Goal: Information Seeking & Learning: Learn about a topic

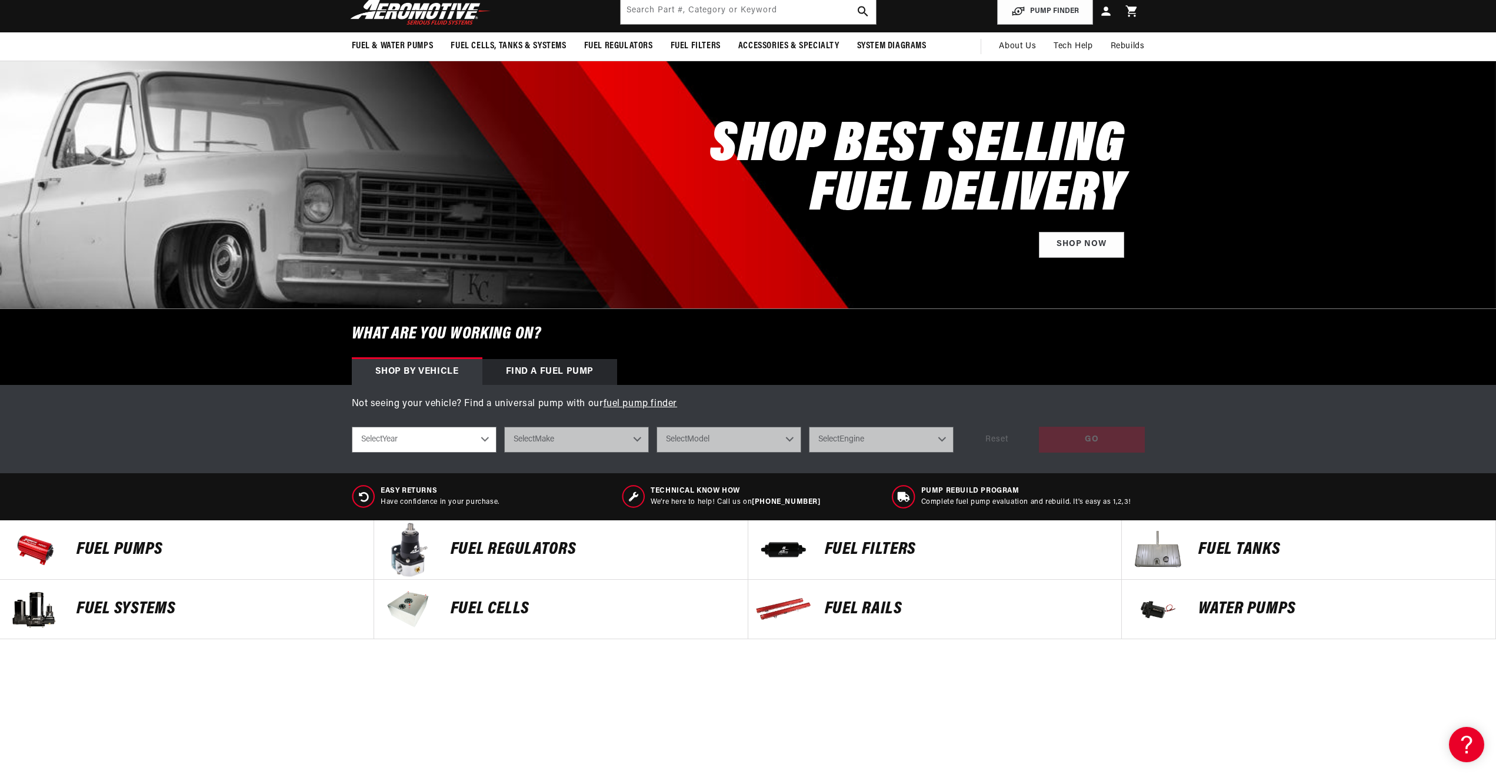
click at [507, 550] on p "FUEL REGULATORS" at bounding box center [593, 550] width 285 height 18
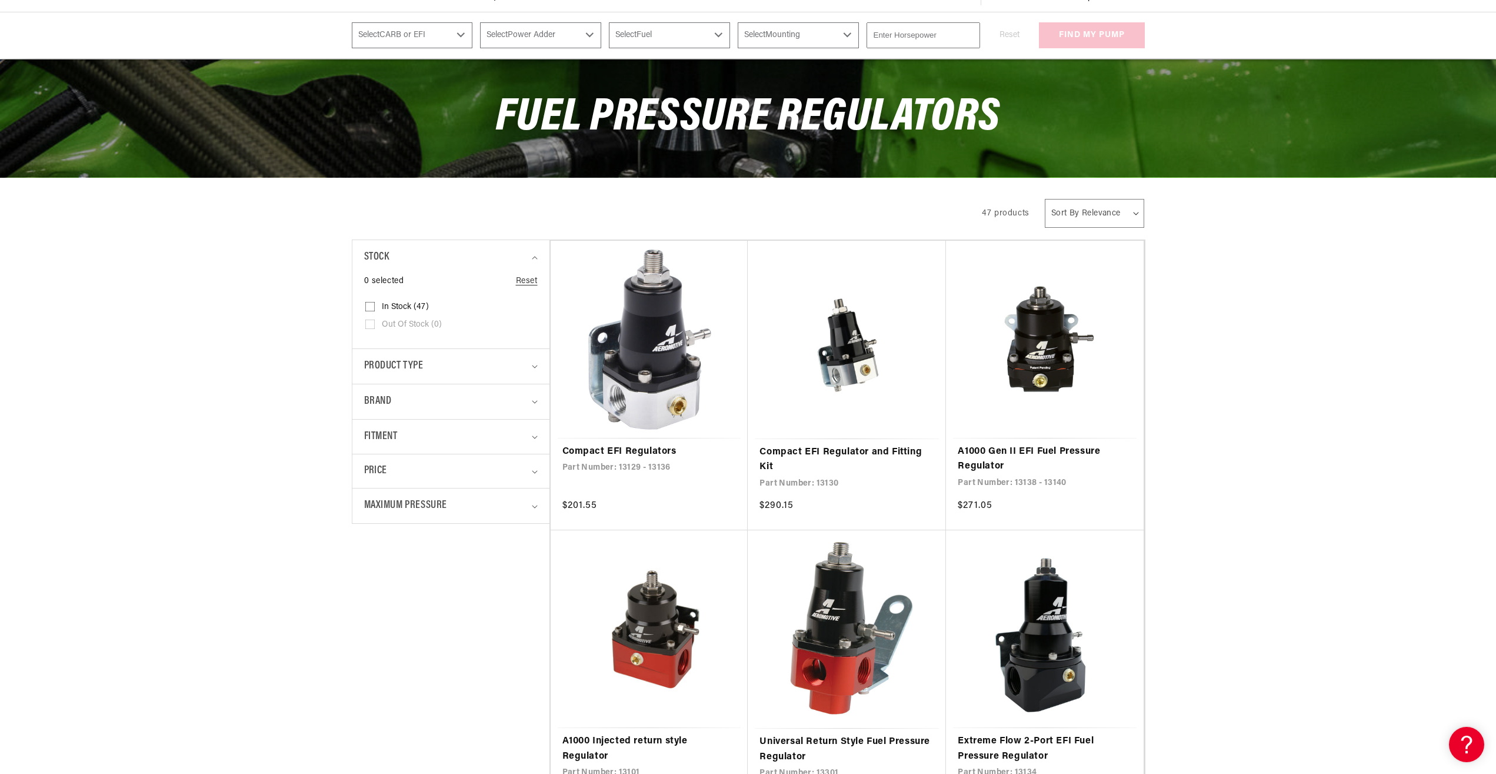
scroll to position [240, 0]
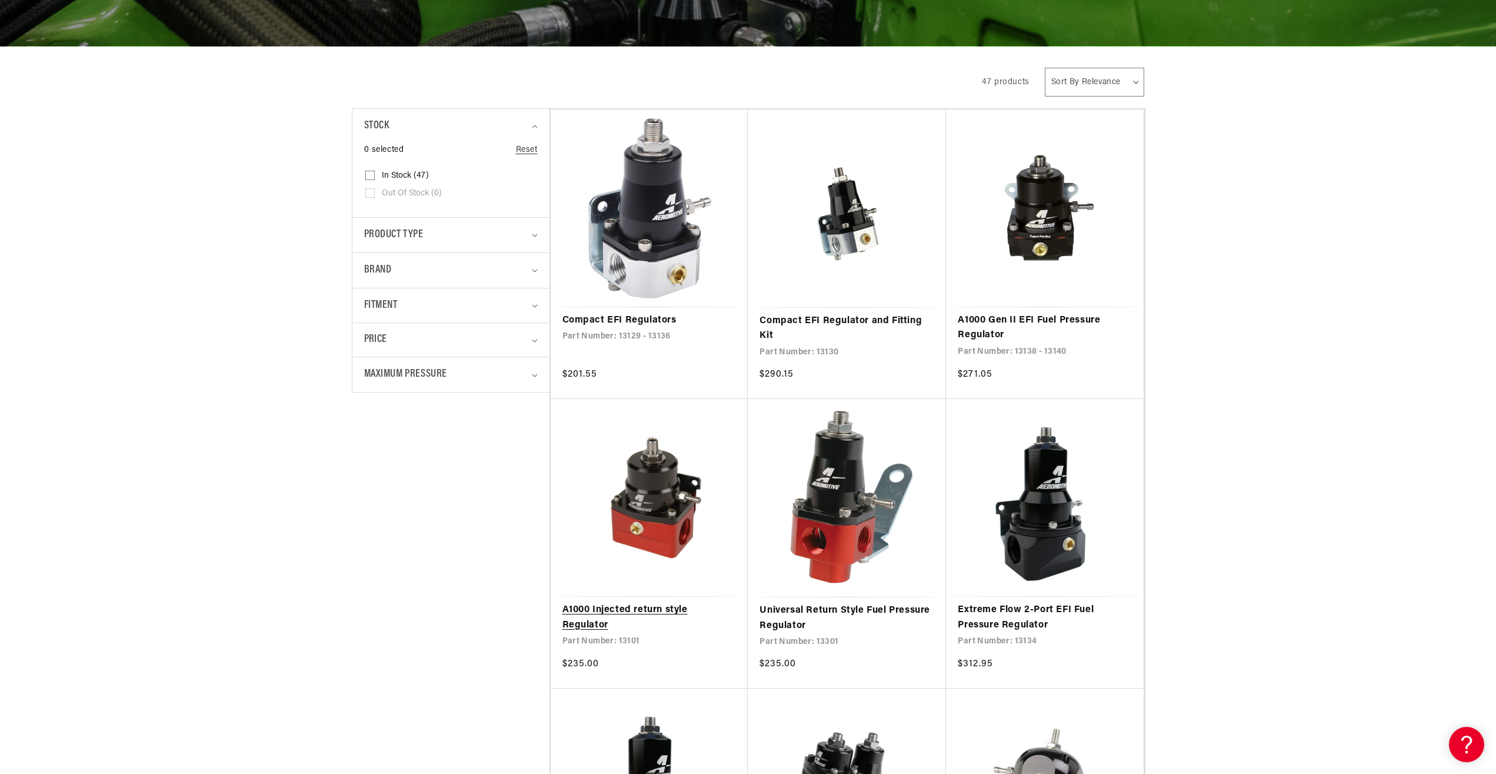
click at [638, 606] on link "A1000 Injected return style Regulator" at bounding box center [649, 617] width 174 height 30
click at [1008, 321] on link "A1000 Gen II EFI Fuel Pressure Regulator" at bounding box center [1045, 328] width 174 height 30
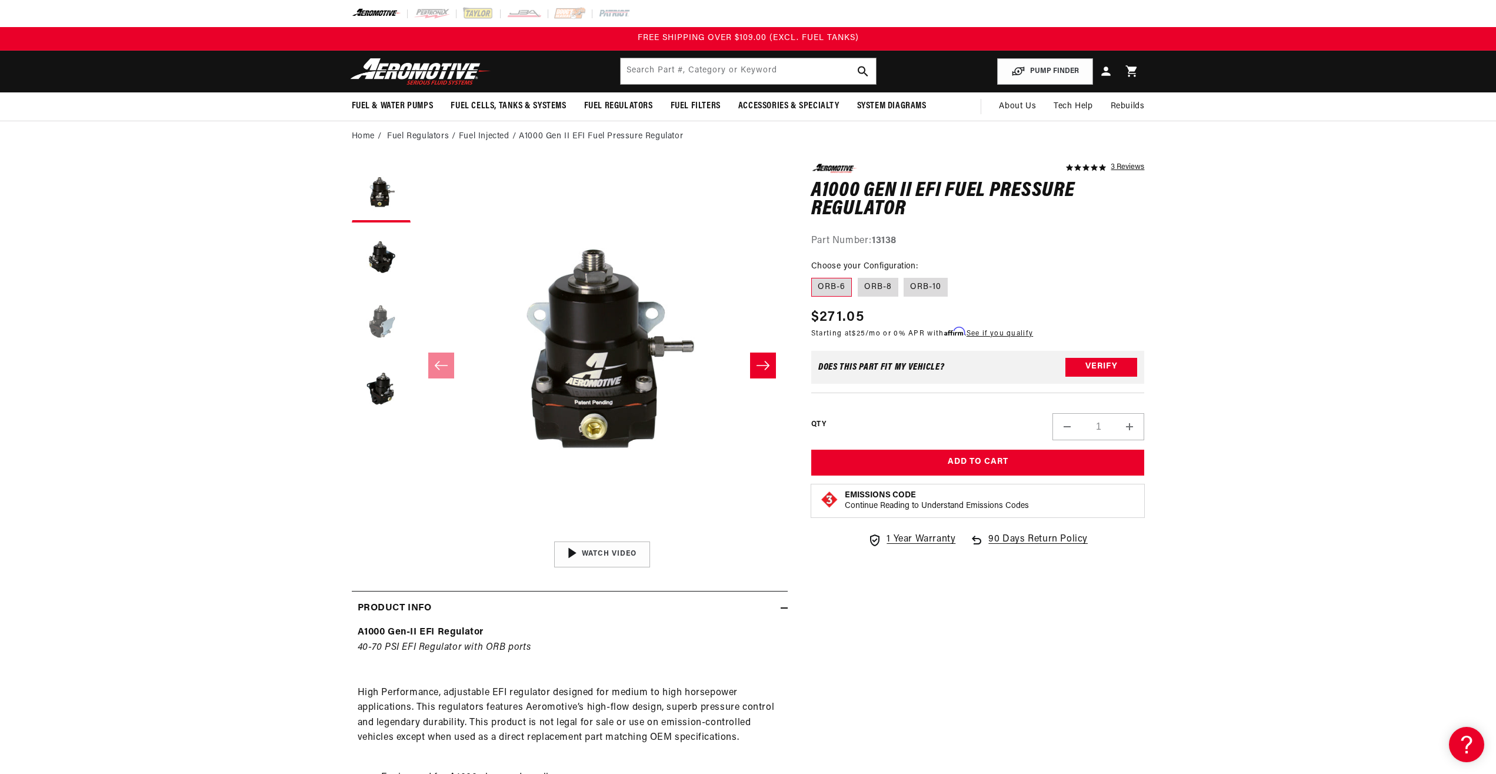
click at [385, 320] on button "Load image 3 in gallery view" at bounding box center [381, 322] width 59 height 59
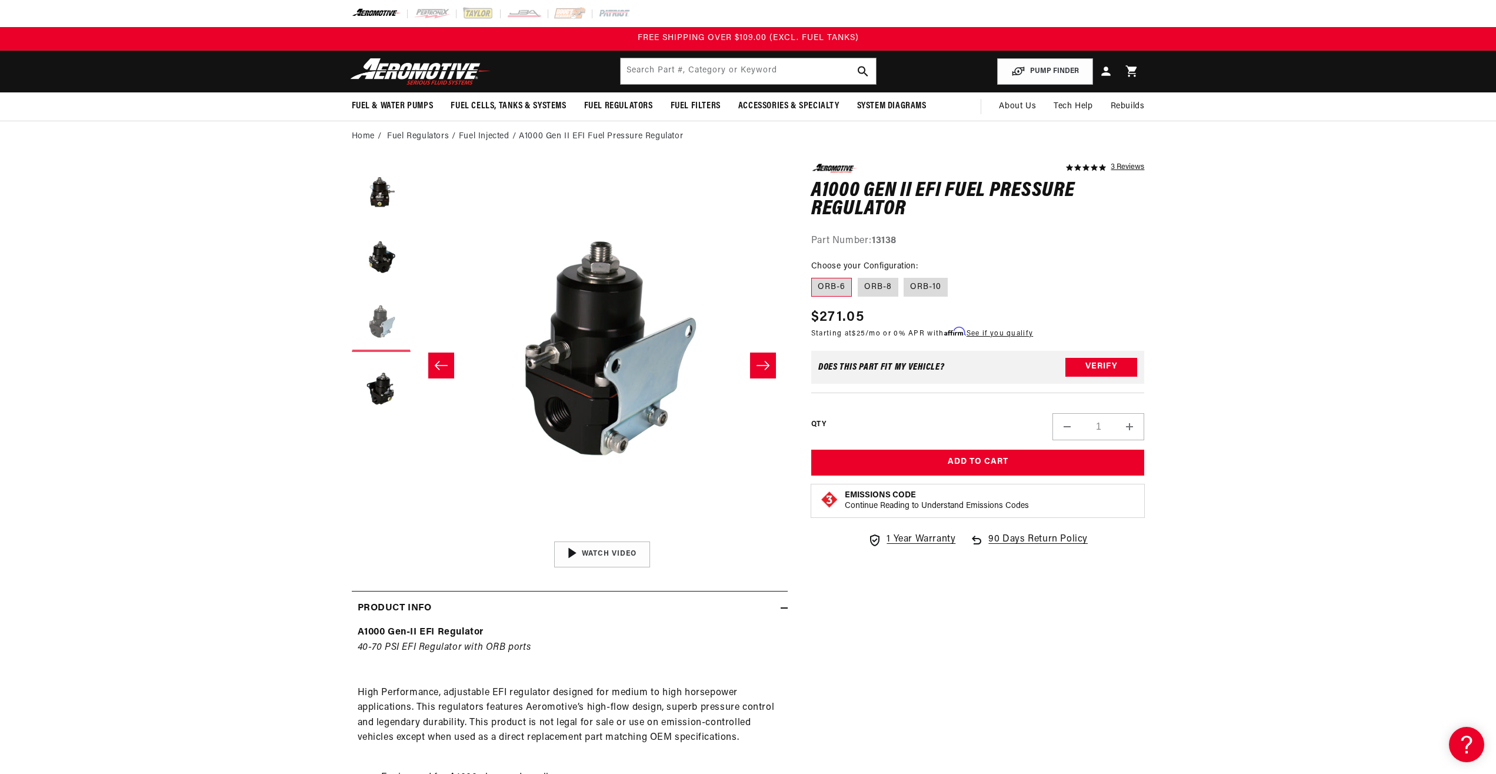
scroll to position [0, 743]
click at [381, 376] on button "Load image 4 in gallery view" at bounding box center [381, 387] width 59 height 59
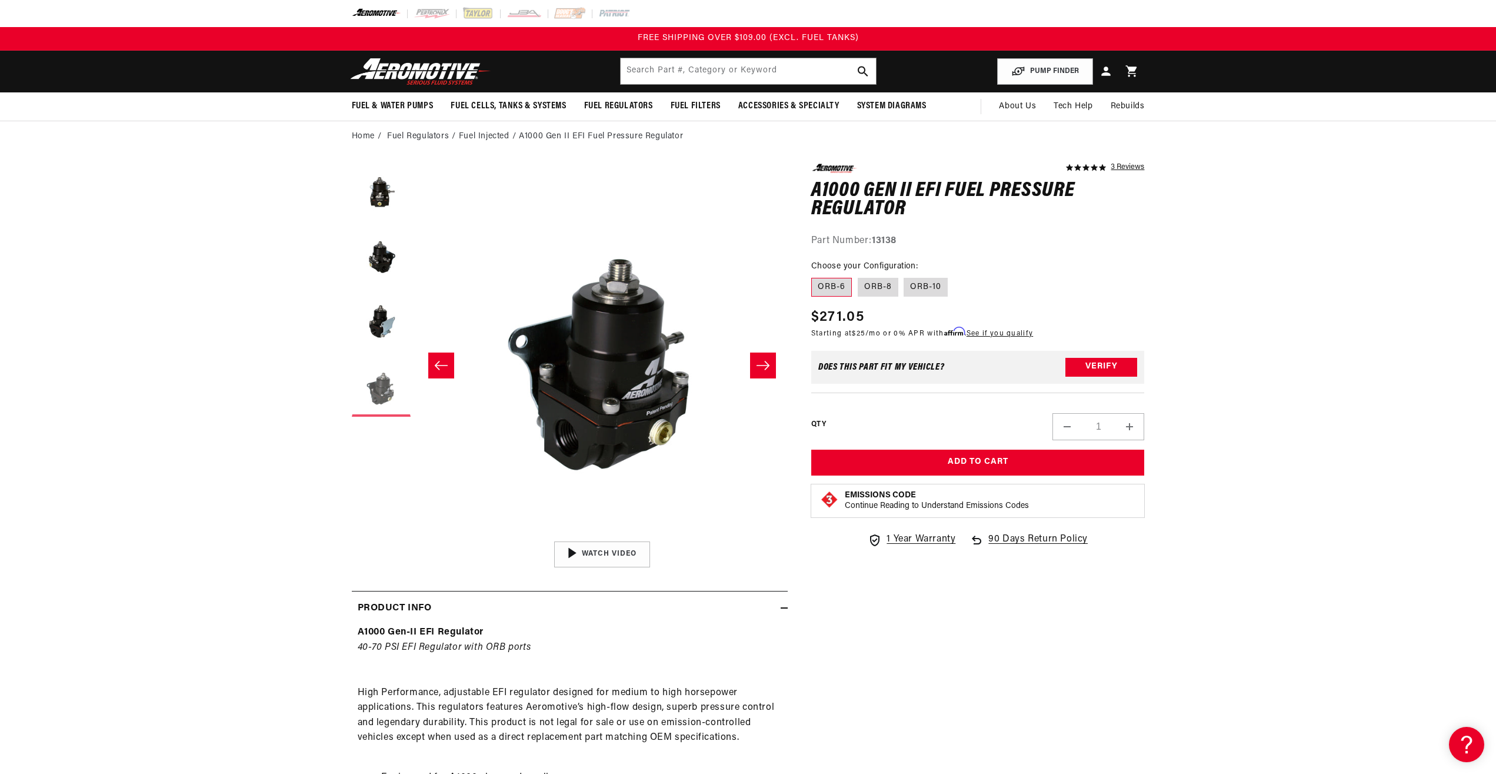
scroll to position [0, 1114]
click at [383, 257] on button "Load image 2 in gallery view" at bounding box center [381, 257] width 59 height 59
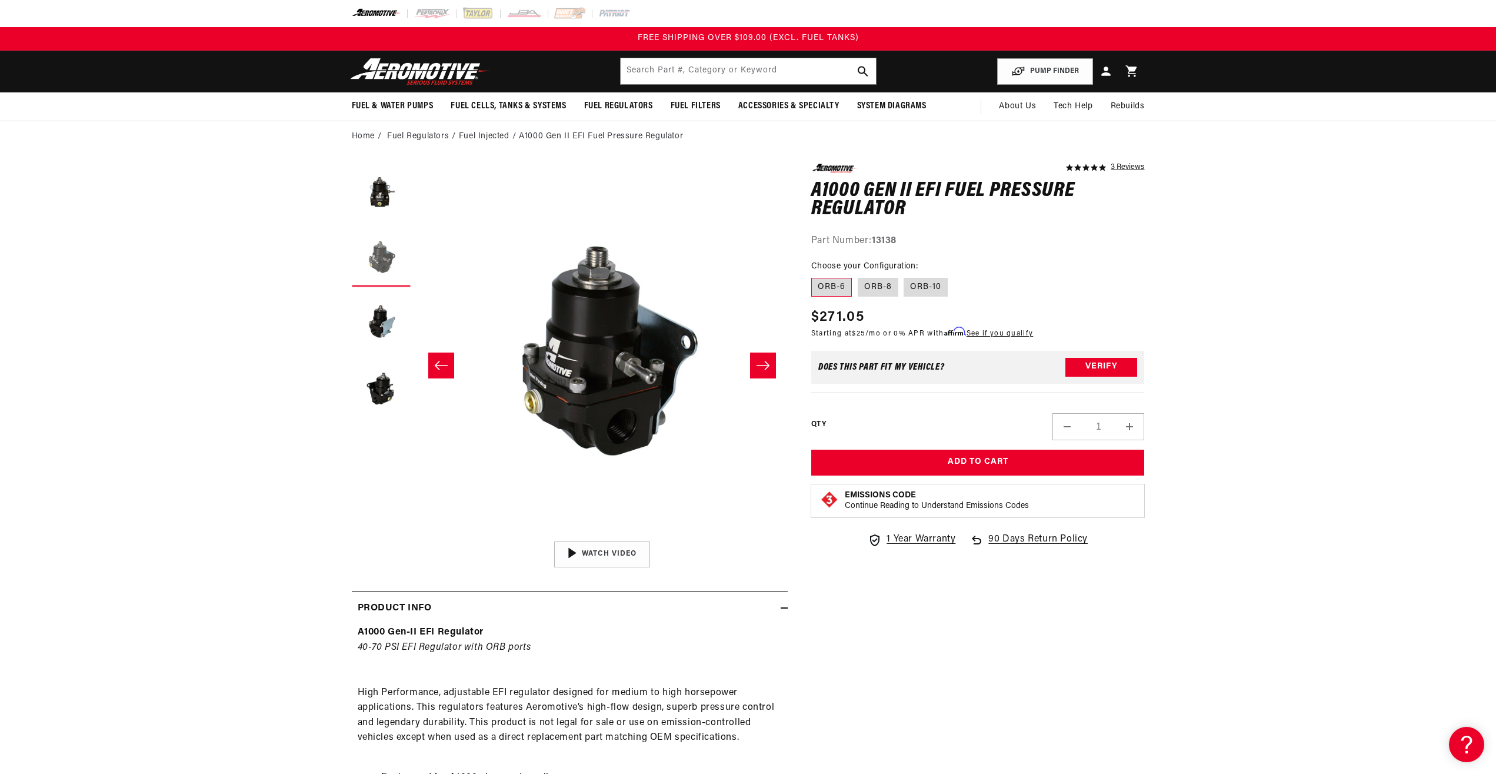
scroll to position [0, 371]
click at [384, 208] on button "Load image 1 in gallery view" at bounding box center [381, 193] width 59 height 59
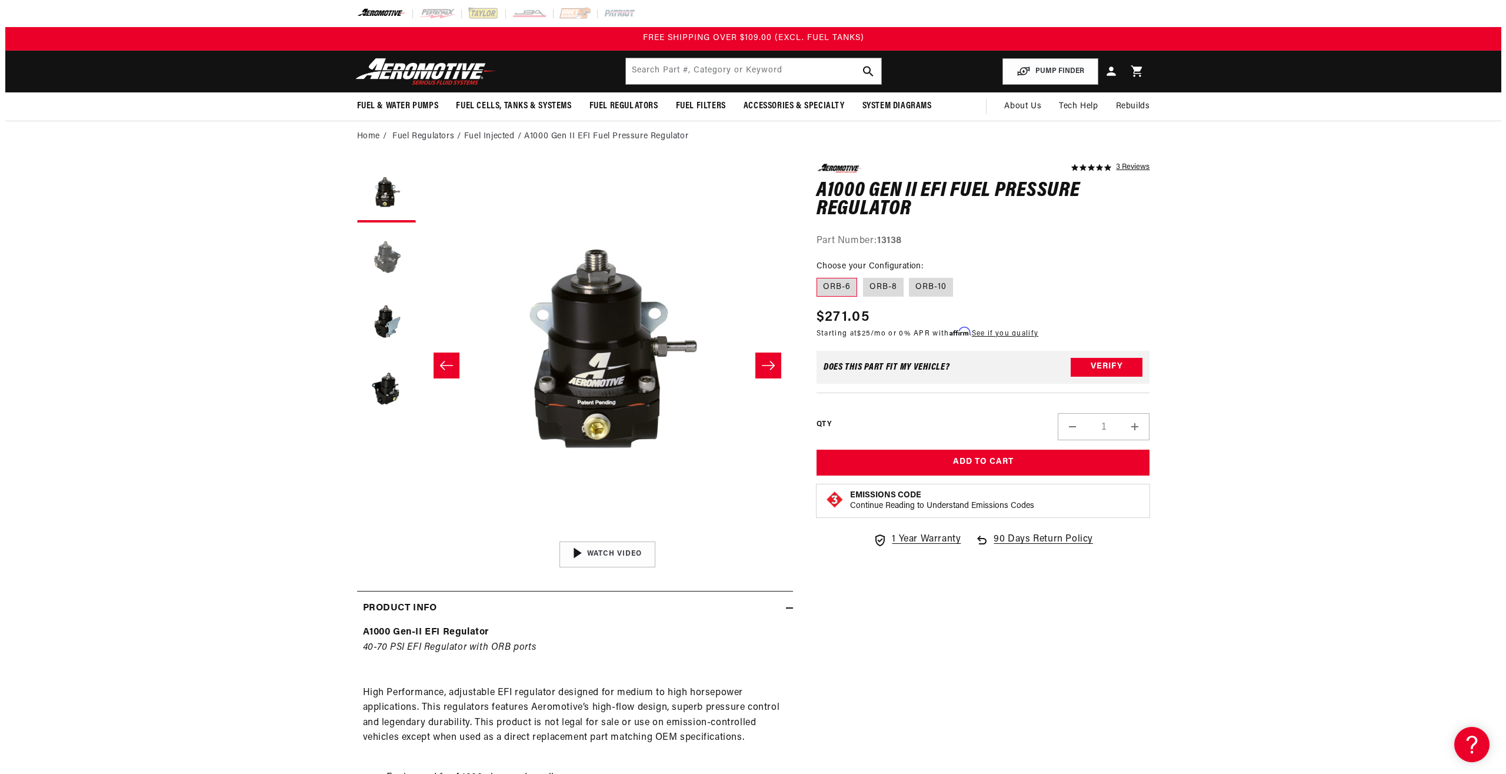
scroll to position [0, 0]
